Goal: Information Seeking & Learning: Learn about a topic

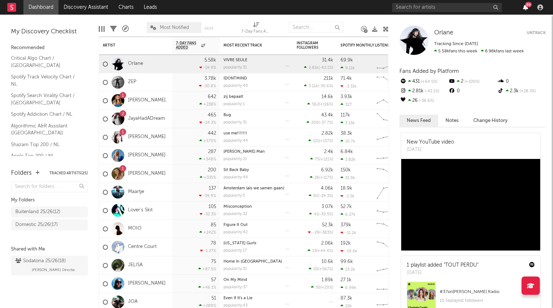
click at [526, 9] on icon "button" at bounding box center [525, 7] width 5 height 6
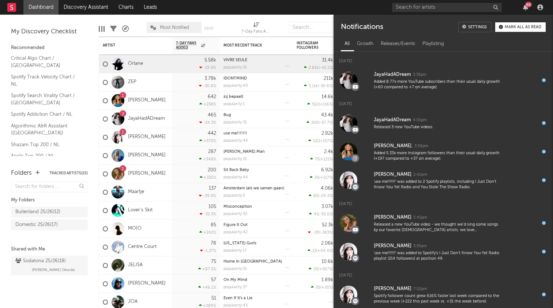
click at [526, 5] on div "69" at bounding box center [528, 4] width 7 height 5
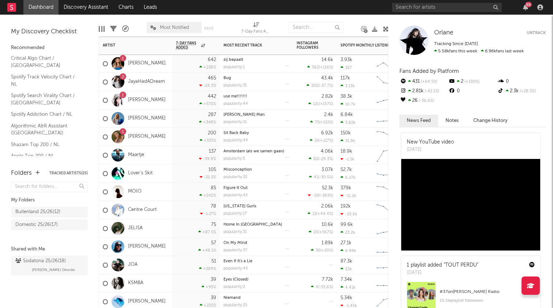
click at [158, 101] on div "1 [PERSON_NAME]" at bounding box center [135, 100] width 73 height 18
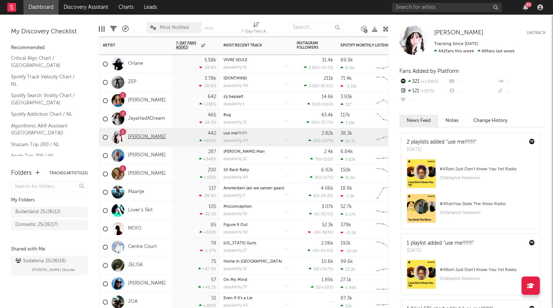
click at [145, 137] on link "[PERSON_NAME]" at bounding box center [147, 137] width 38 height 6
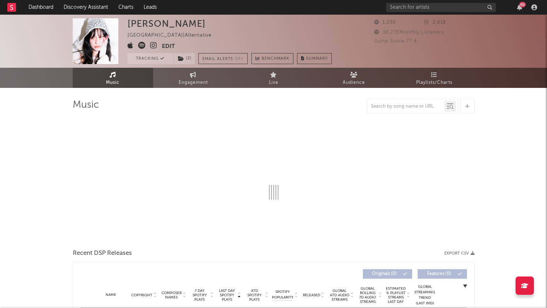
select select "1w"
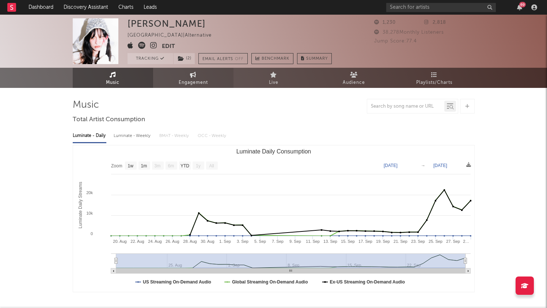
click at [192, 83] on span "Engagement" at bounding box center [193, 82] width 29 height 9
select select "1w"
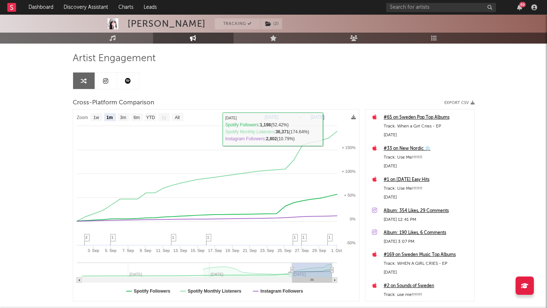
scroll to position [58, 0]
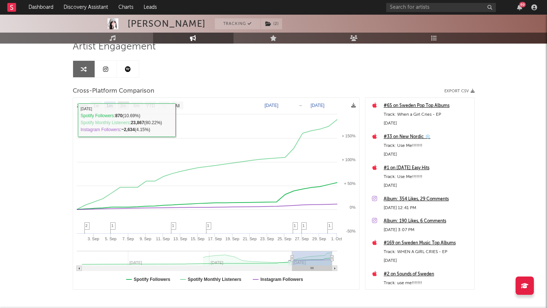
click at [123, 105] on text "3m" at bounding box center [123, 105] width 6 height 5
select select "3m"
type input "[DATE]"
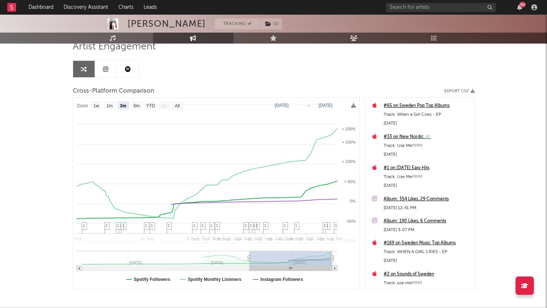
select select "3m"
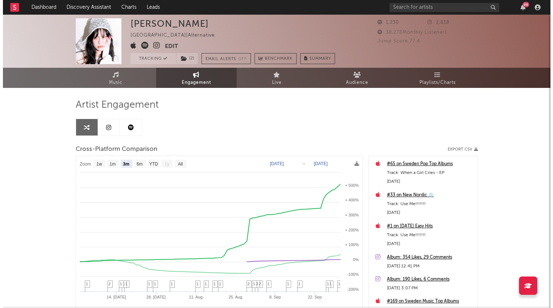
scroll to position [0, 0]
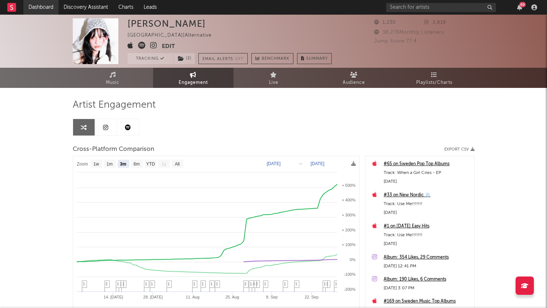
click at [35, 8] on link "Dashboard" at bounding box center [40, 7] width 35 height 15
